Goal: Transaction & Acquisition: Purchase product/service

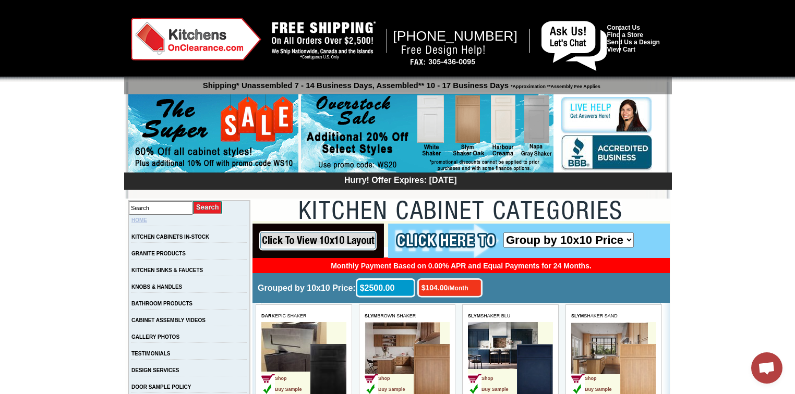
click at [147, 218] on link "HOME" at bounding box center [139, 220] width 16 height 6
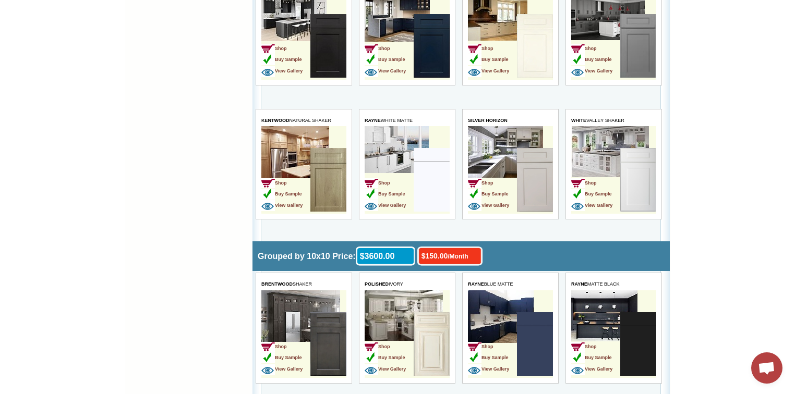
scroll to position [2086, 0]
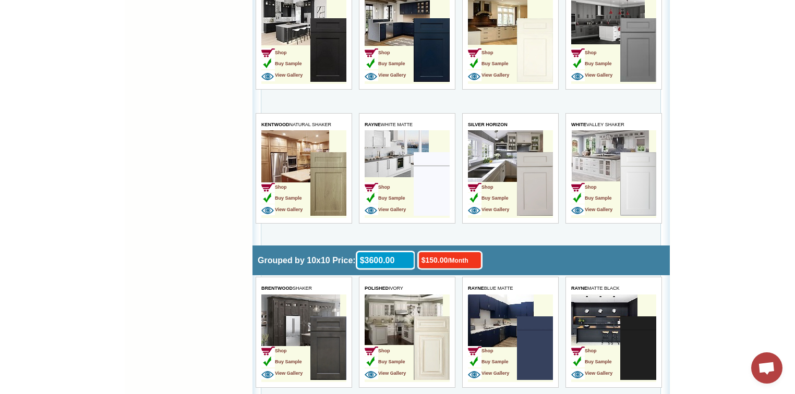
click at [440, 159] on img at bounding box center [431, 184] width 36 height 64
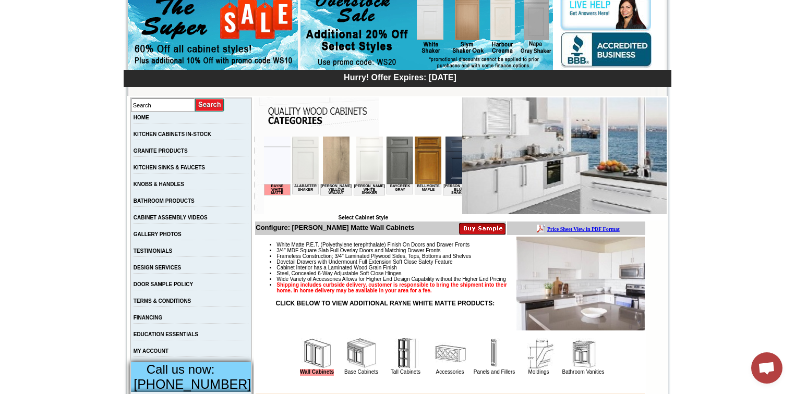
scroll to position [83, 0]
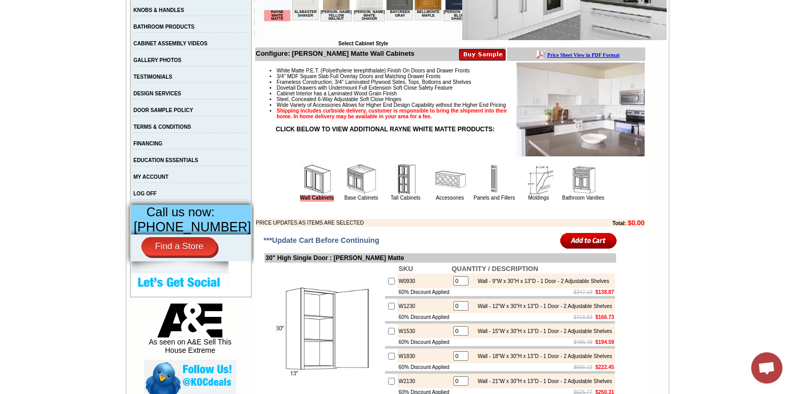
scroll to position [83, 0]
